Goal: Transaction & Acquisition: Purchase product/service

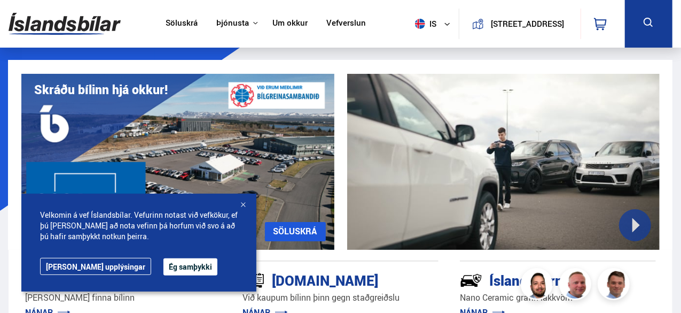
click at [163, 263] on button "Ég samþykki" at bounding box center [190, 266] width 54 height 17
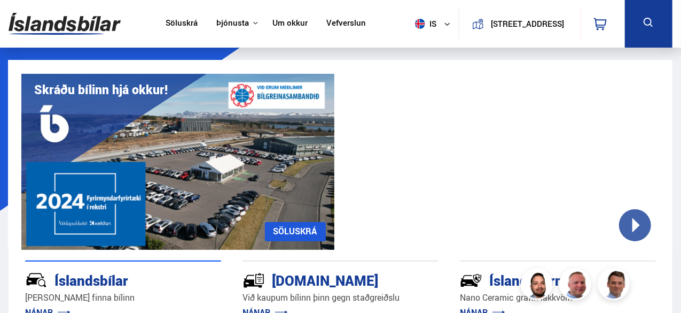
click at [655, 29] on button at bounding box center [649, 24] width 48 height 48
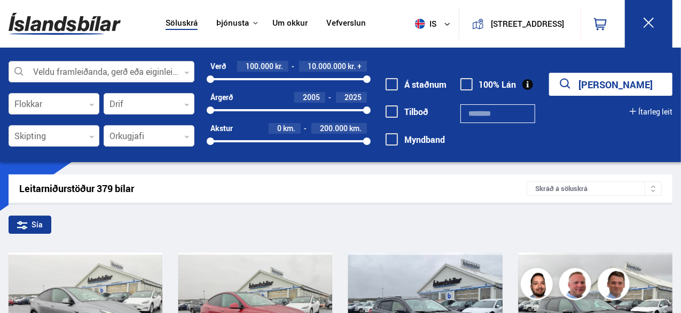
click at [66, 66] on div at bounding box center [102, 71] width 186 height 21
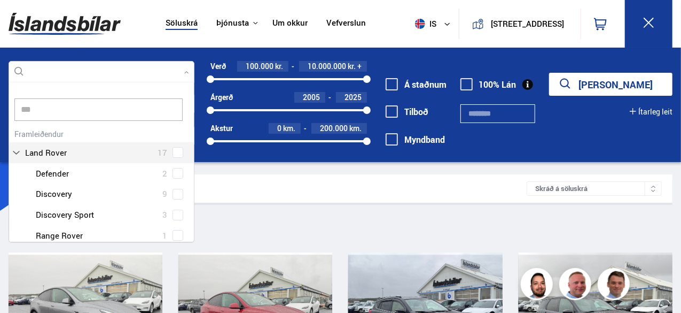
click at [76, 154] on div "Land Rover 17 Land Rover Defender 2 Land Rover Discovery 9 Land Rover Discovery…" at bounding box center [101, 206] width 185 height 161
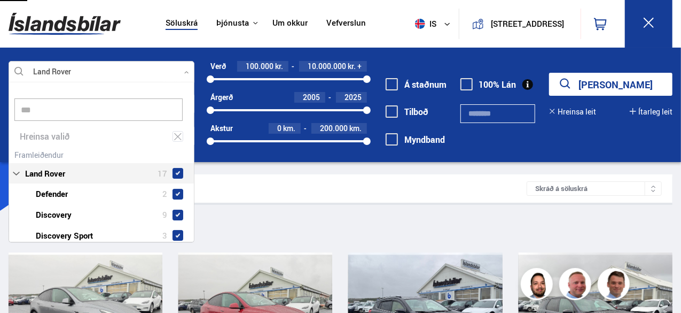
type input "***"
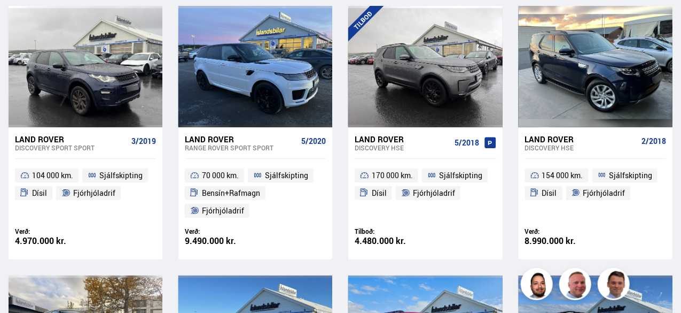
scroll to position [248, 0]
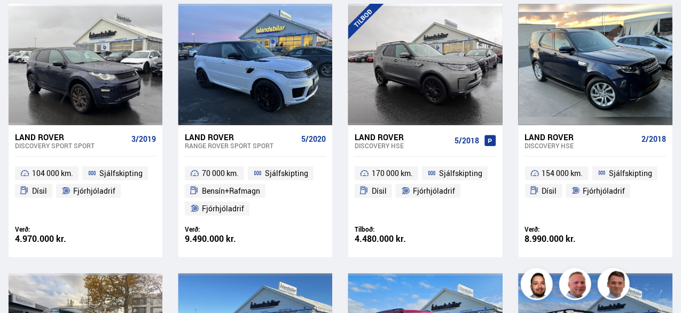
click at [384, 133] on div "Land Rover" at bounding box center [403, 137] width 96 height 10
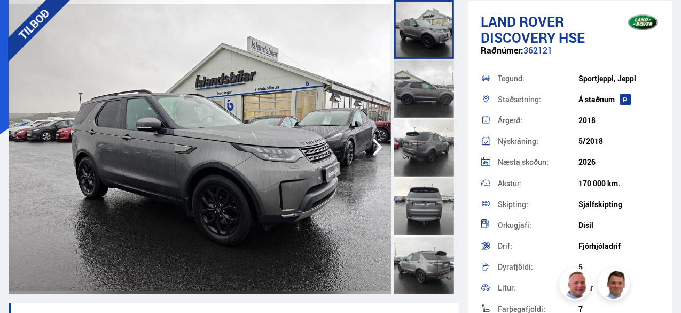
scroll to position [77, 0]
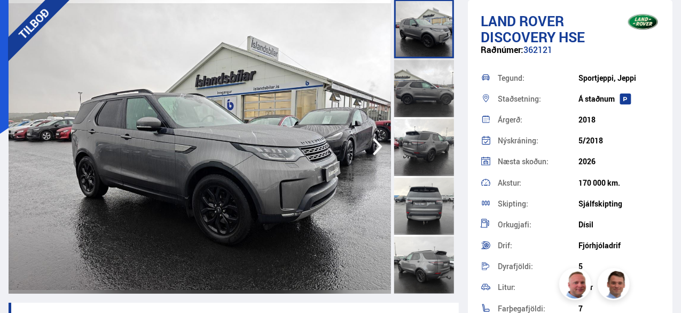
click at [259, 145] on img at bounding box center [200, 146] width 383 height 294
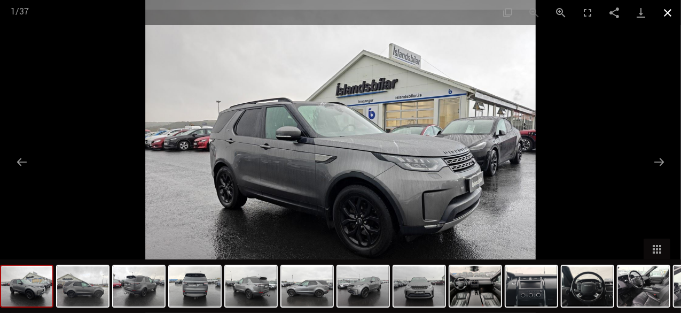
click at [670, 16] on button "Close gallery" at bounding box center [668, 12] width 27 height 25
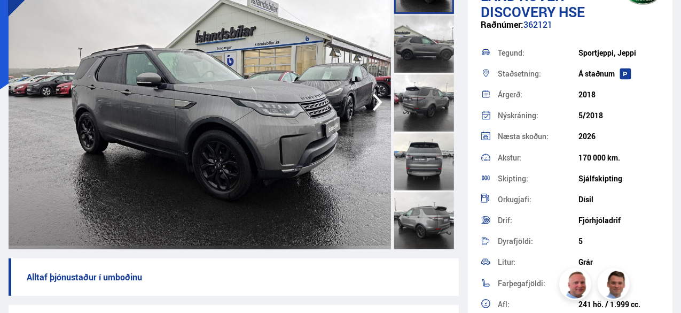
scroll to position [14, 0]
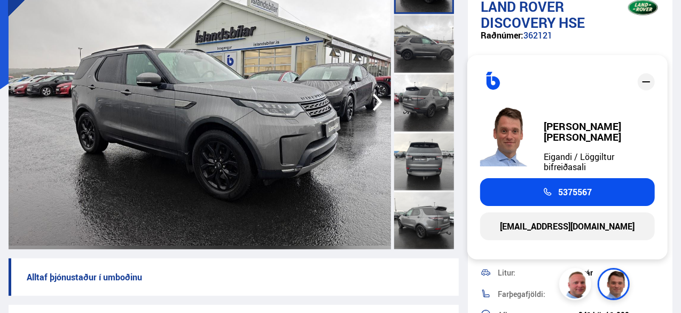
click at [651, 95] on div at bounding box center [644, 81] width 24 height 27
click at [640, 84] on icon "close" at bounding box center [646, 81] width 13 height 13
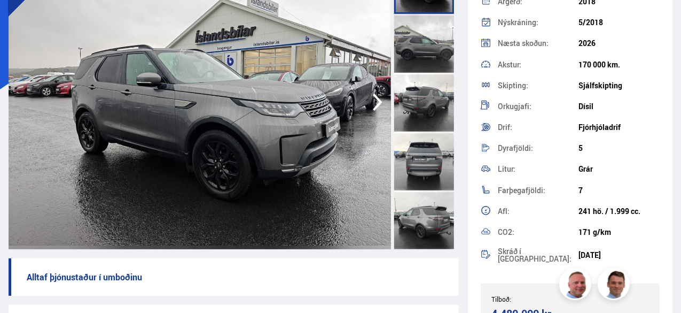
scroll to position [119, 0]
click at [417, 162] on div at bounding box center [424, 160] width 60 height 59
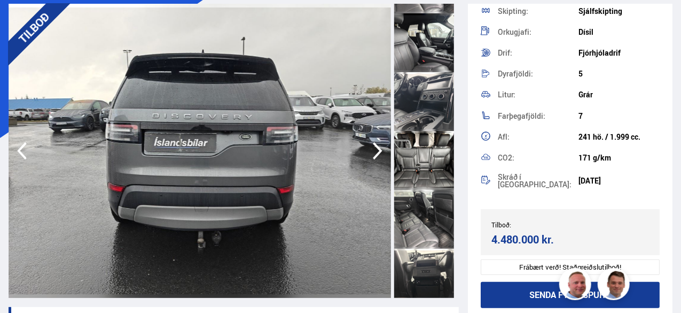
scroll to position [873, 0]
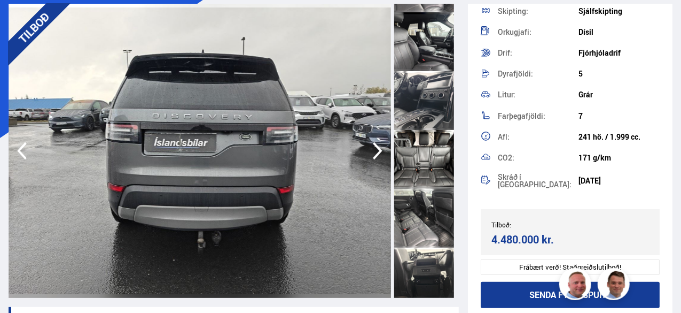
click at [428, 167] on div at bounding box center [424, 159] width 60 height 59
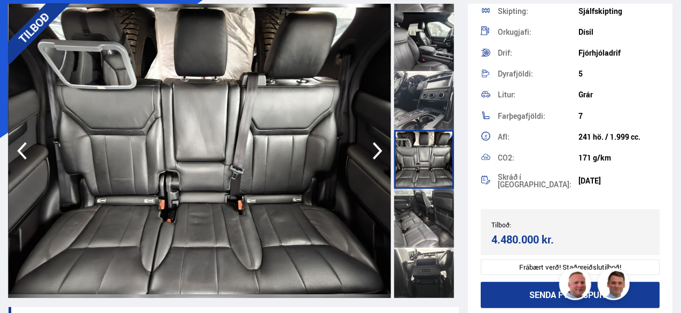
click at [378, 147] on icon "button" at bounding box center [378, 151] width 10 height 18
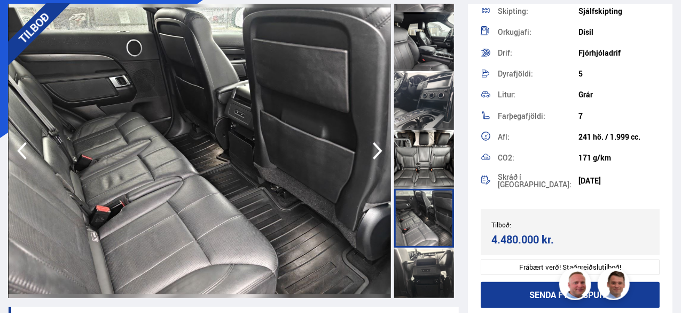
click at [378, 147] on icon "button" at bounding box center [378, 151] width 10 height 18
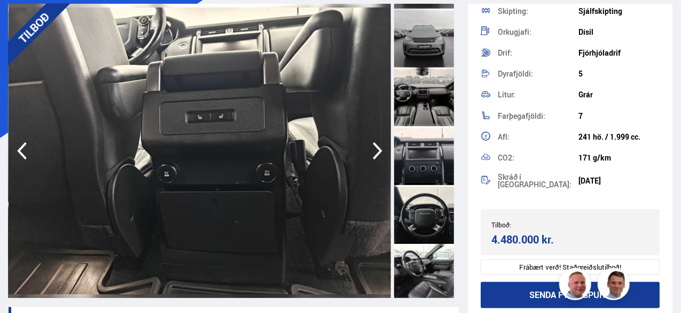
scroll to position [393, 0]
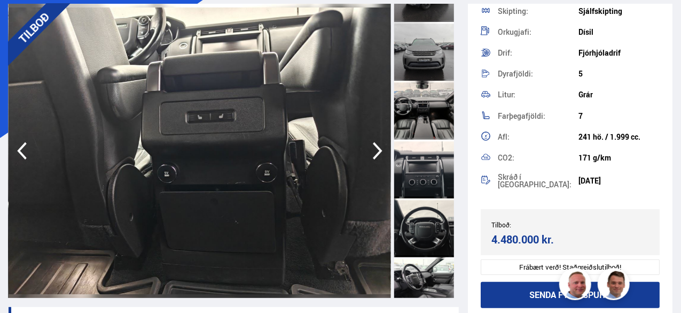
click at [432, 57] on div at bounding box center [424, 51] width 60 height 59
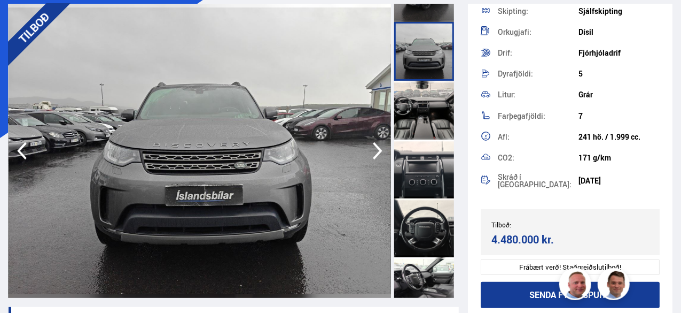
click at [377, 150] on icon "button" at bounding box center [377, 151] width 21 height 26
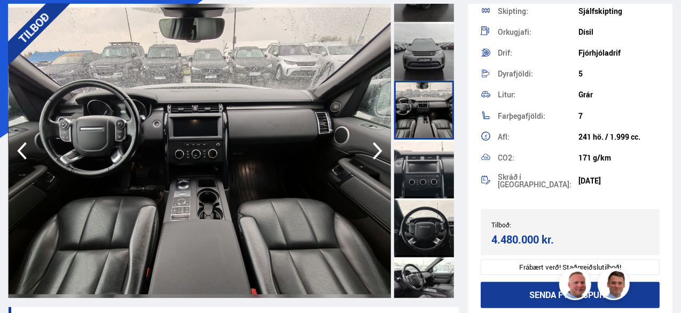
click at [220, 194] on img at bounding box center [200, 151] width 383 height 294
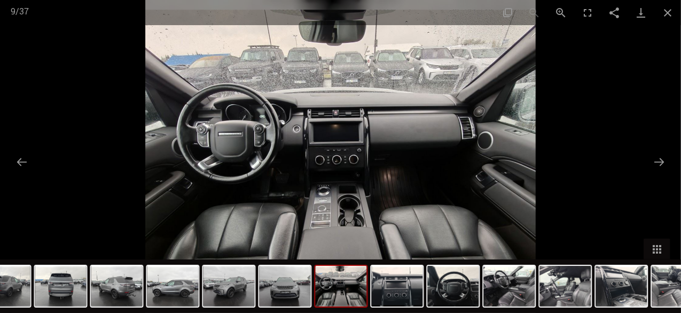
click at [445, 217] on img at bounding box center [340, 156] width 391 height 313
click at [664, 166] on button "Next slide" at bounding box center [659, 161] width 22 height 21
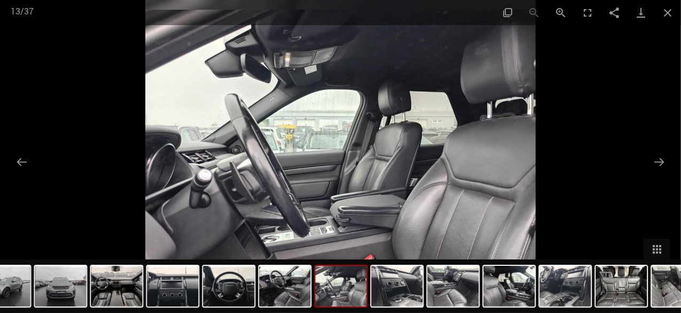
click at [492, 50] on img at bounding box center [340, 156] width 391 height 313
click at [669, 12] on button "Close gallery" at bounding box center [668, 12] width 27 height 25
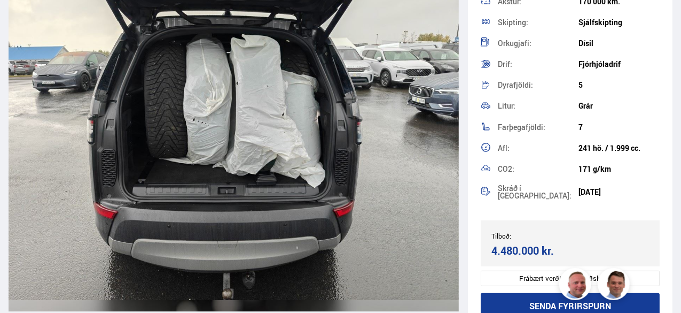
scroll to position [9676, 0]
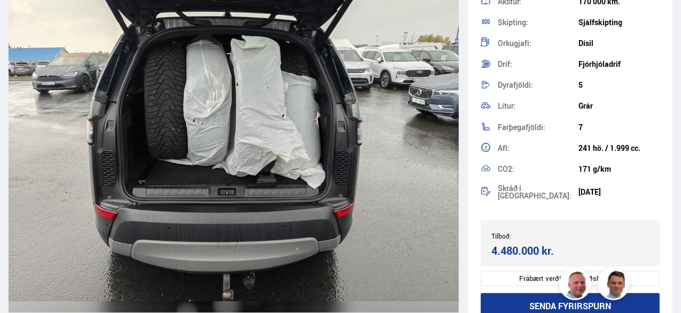
click at [343, 139] on img at bounding box center [234, 132] width 450 height 360
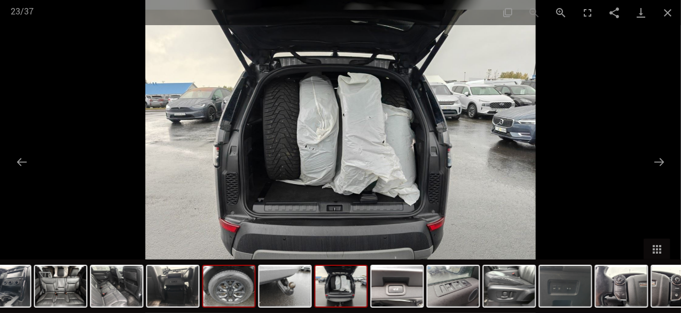
click at [230, 295] on img at bounding box center [229, 286] width 51 height 41
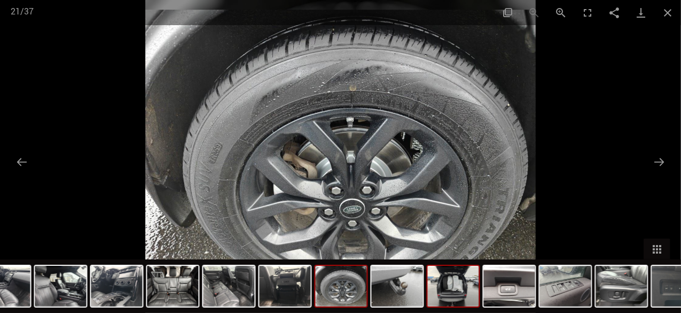
click at [457, 289] on img at bounding box center [453, 286] width 51 height 41
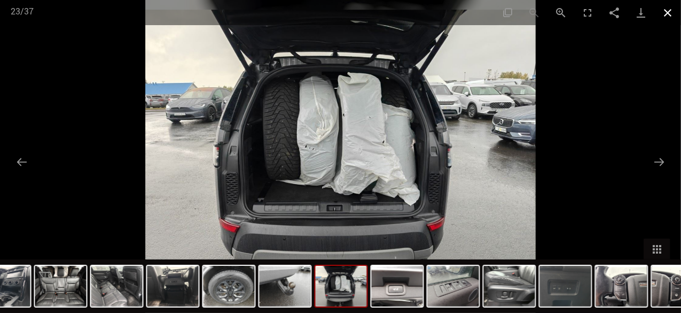
click at [668, 14] on button "Close gallery" at bounding box center [668, 12] width 27 height 25
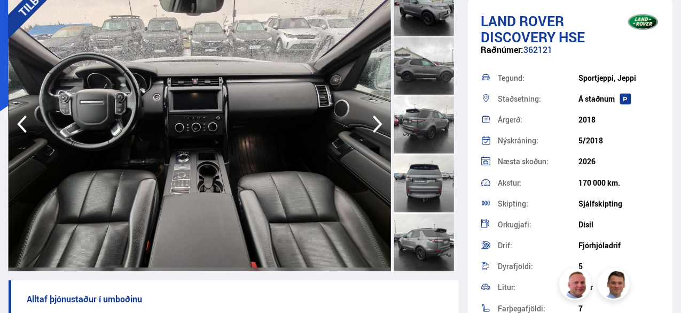
scroll to position [100, 0]
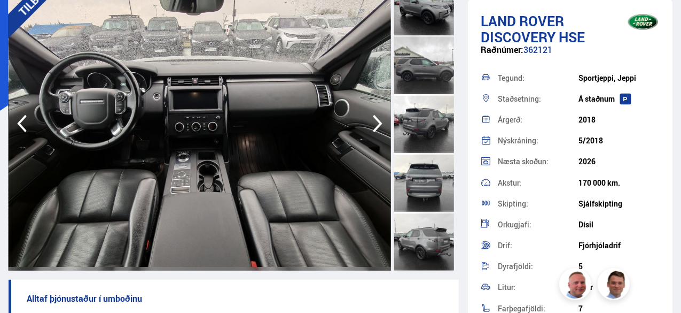
click at [434, 16] on div at bounding box center [424, 5] width 60 height 59
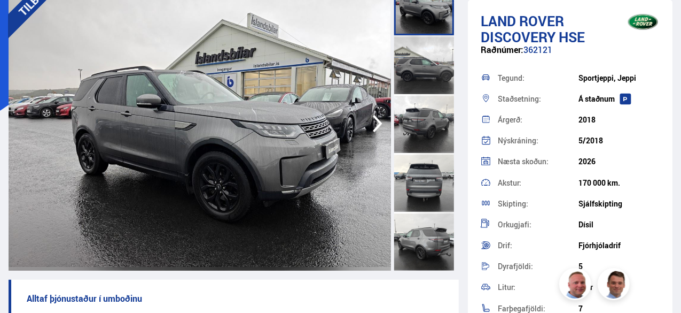
click at [298, 112] on img at bounding box center [200, 123] width 383 height 294
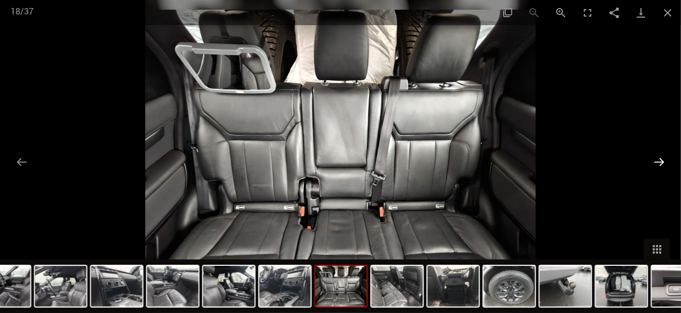
scroll to position [159, 0]
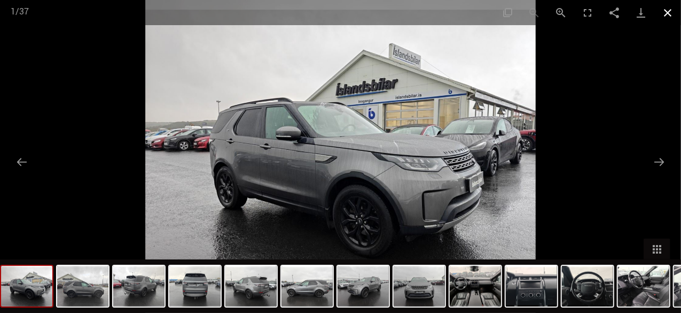
click at [667, 17] on button "Close gallery" at bounding box center [668, 12] width 27 height 25
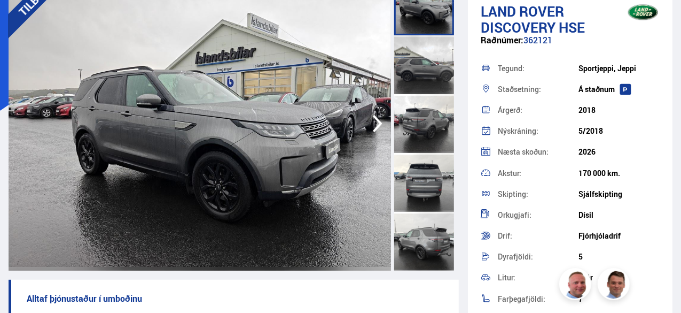
scroll to position [0, 0]
